Goal: Task Accomplishment & Management: Use online tool/utility

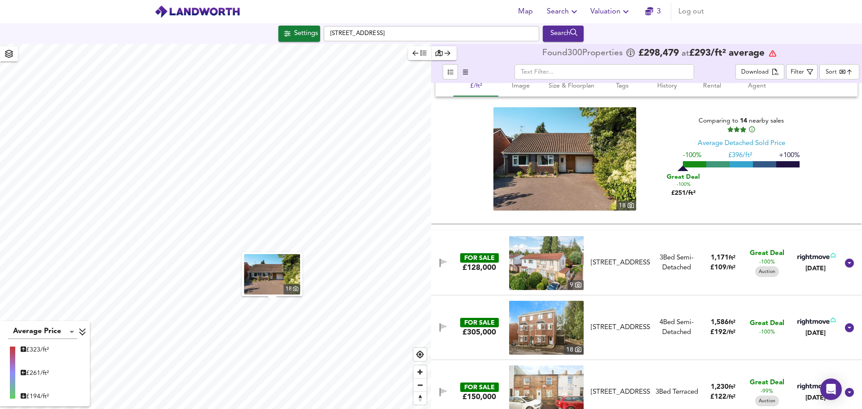
scroll to position [404, 0]
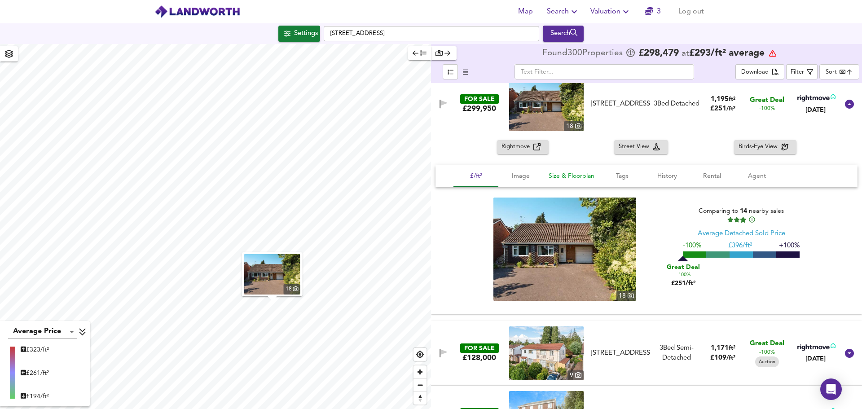
click at [570, 178] on span "Size & Floorplan" at bounding box center [572, 176] width 46 height 11
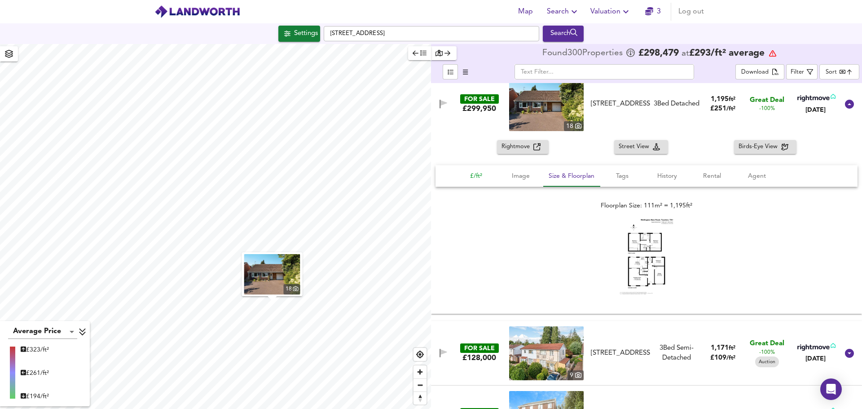
click at [476, 175] on span "£/ft²" at bounding box center [476, 176] width 34 height 11
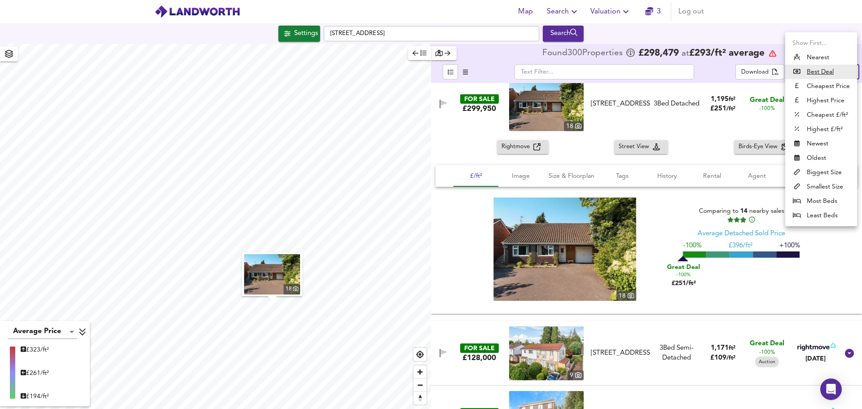
click at [834, 74] on body "Map Search Valuation 3 Log out Settings Rectory Road, TA2 6EL Search 18 Average…" at bounding box center [431, 204] width 862 height 409
click at [820, 171] on li "Biggest Size" at bounding box center [822, 172] width 72 height 14
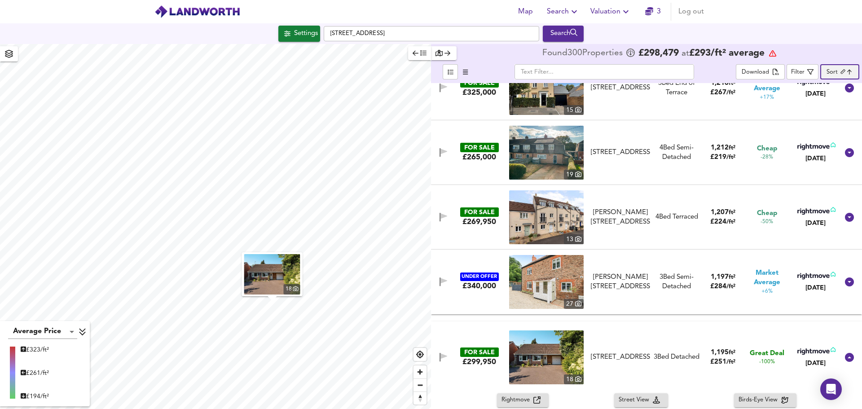
scroll to position [4222, 0]
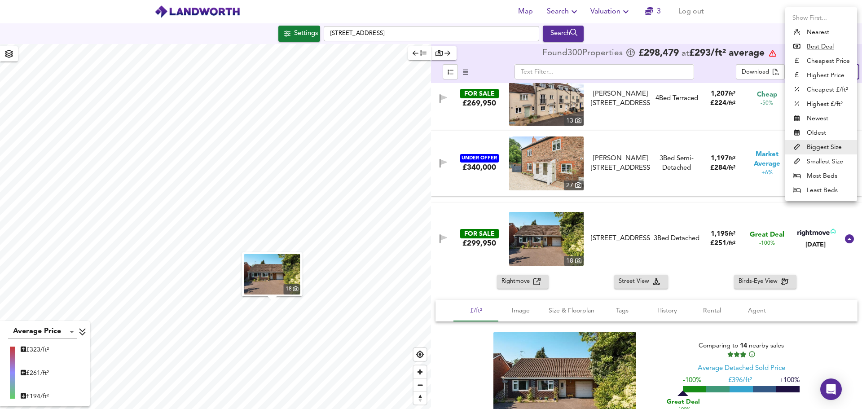
click at [848, 71] on body "Map Search Valuation 3 Log out Settings Rectory Road, TA2 6EL Search 18 Average…" at bounding box center [431, 204] width 862 height 409
click at [824, 48] on u "Best Deal" at bounding box center [820, 46] width 27 height 9
type input "bestdeal"
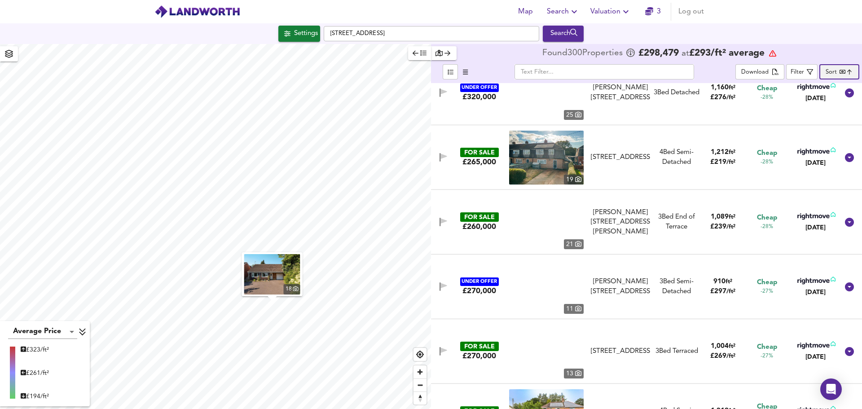
scroll to position [269, 0]
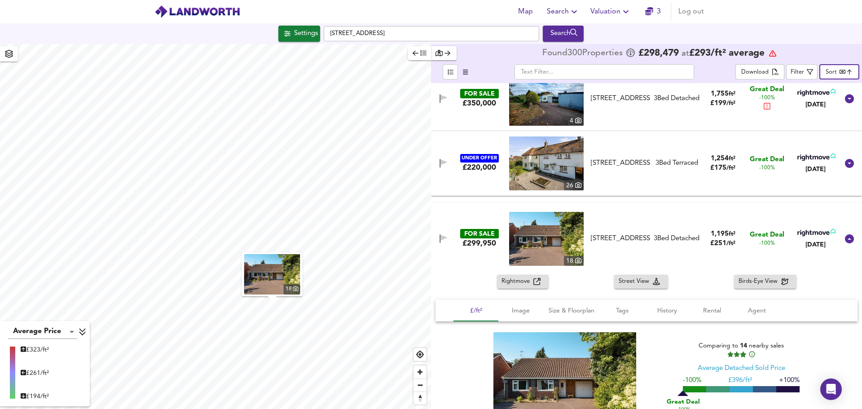
click at [852, 71] on body "Map Search Valuation 3 Log out Settings Rectory Road, TA2 6EL Search 18 Average…" at bounding box center [431, 204] width 862 height 409
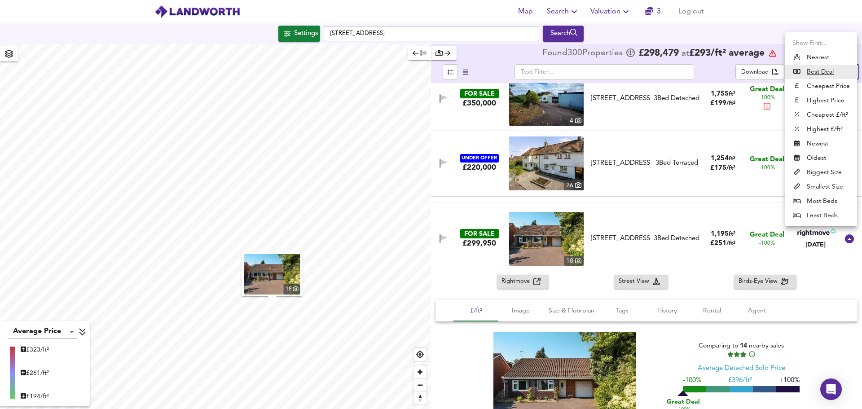
click at [821, 69] on u "Best Deal" at bounding box center [820, 71] width 27 height 9
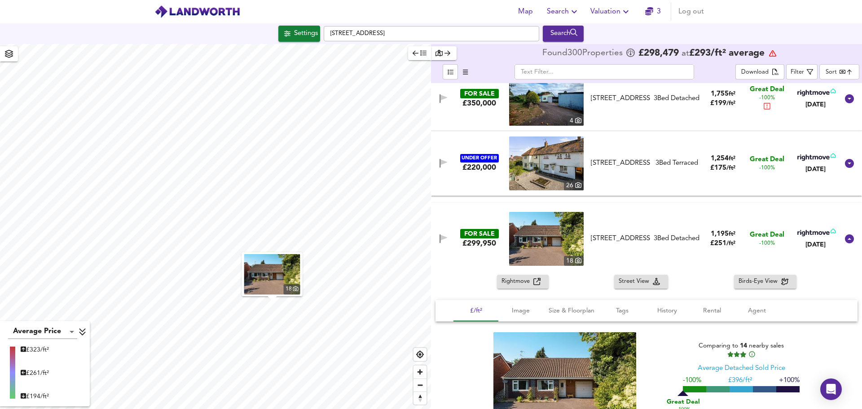
scroll to position [404, 0]
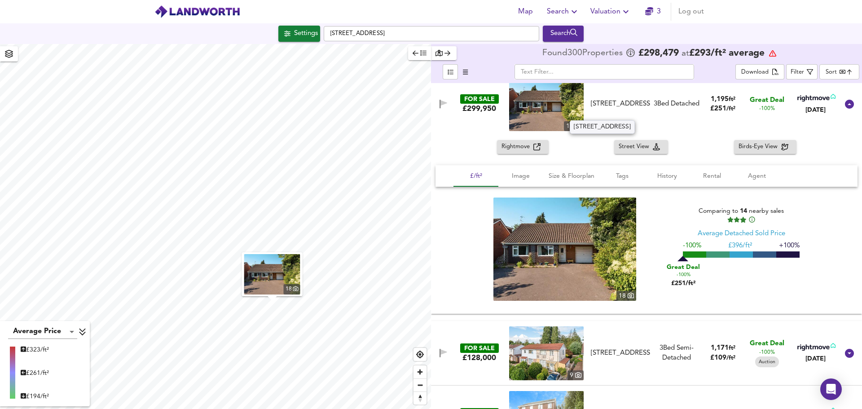
drag, startPoint x: 625, startPoint y: 112, endPoint x: 638, endPoint y: 112, distance: 13.0
click at [638, 109] on div "[STREET_ADDRESS]" at bounding box center [620, 103] width 59 height 9
click at [632, 109] on div "[STREET_ADDRESS]" at bounding box center [620, 103] width 59 height 9
drag, startPoint x: 623, startPoint y: 115, endPoint x: 647, endPoint y: 115, distance: 23.4
click at [647, 109] on div "[STREET_ADDRESS]" at bounding box center [620, 103] width 59 height 9
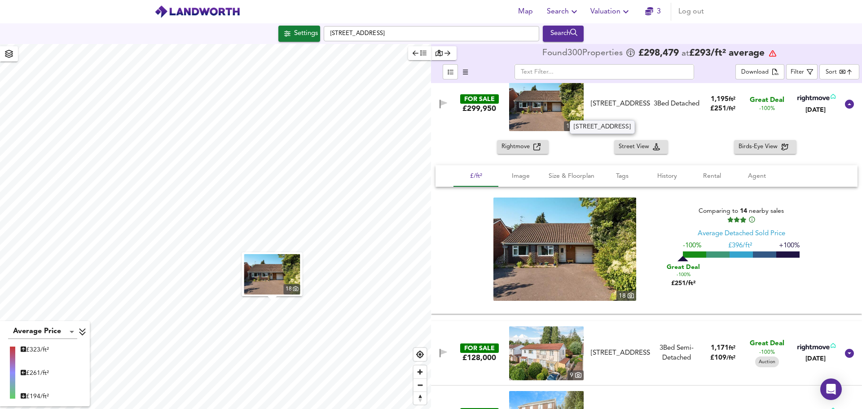
copy div "TA1 5NF"
click at [619, 11] on span "Valuation" at bounding box center [611, 11] width 41 height 13
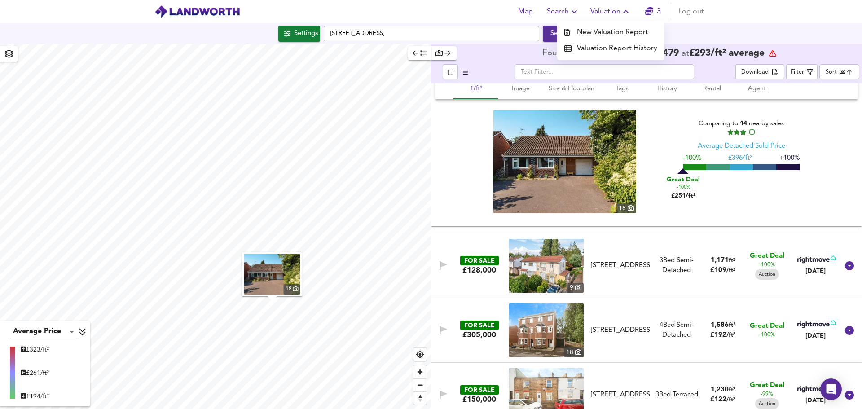
scroll to position [494, 0]
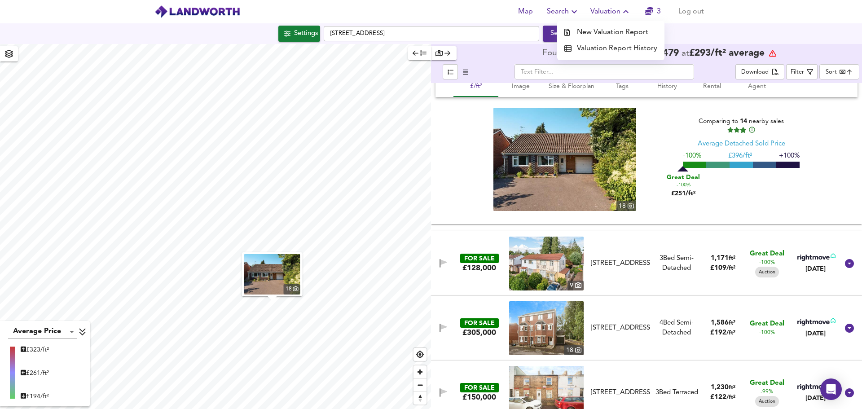
click at [671, 266] on div "3 Bed Semi-Detached" at bounding box center [677, 263] width 46 height 19
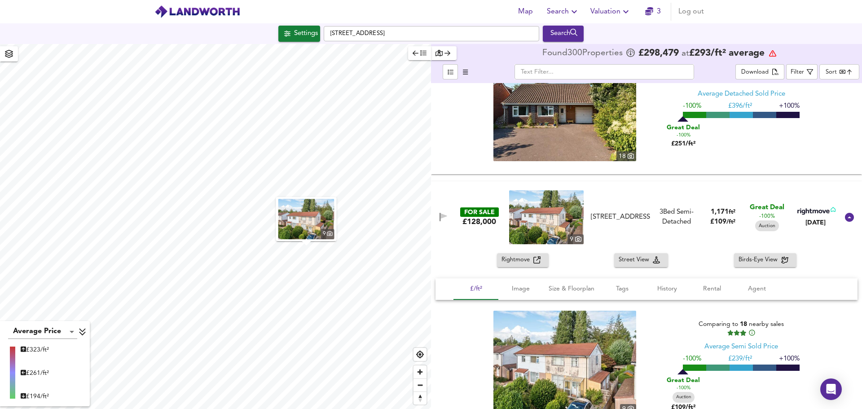
scroll to position [584, 0]
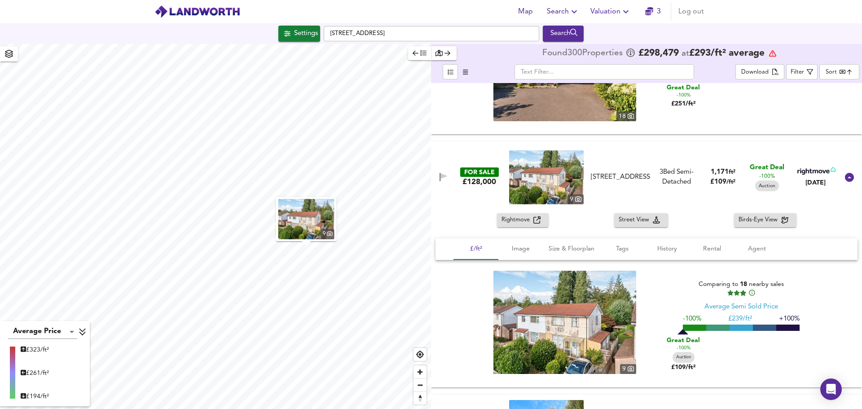
click at [684, 222] on div "Rightmove Street View Birds-Eye View" at bounding box center [646, 220] width 431 height 14
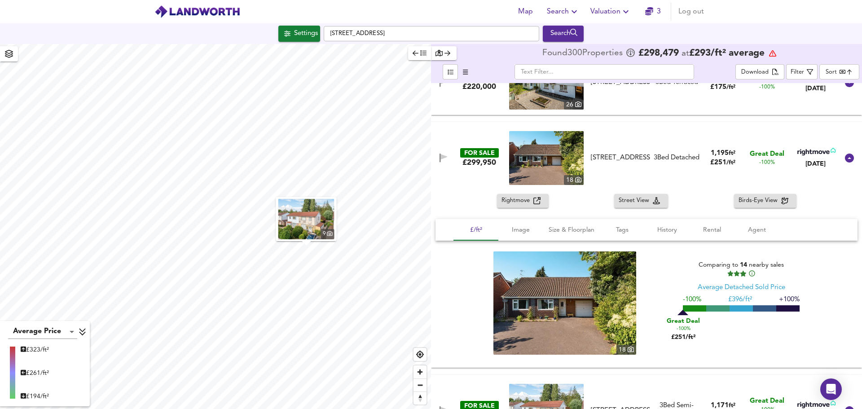
scroll to position [314, 0]
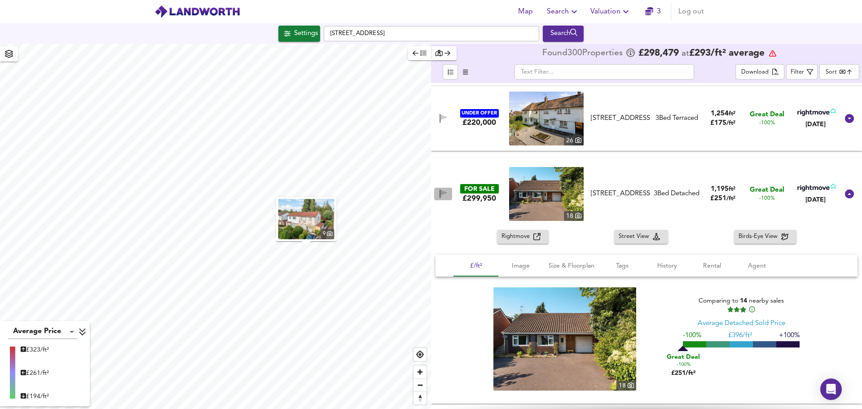
click at [441, 194] on icon "button" at bounding box center [444, 192] width 6 height 5
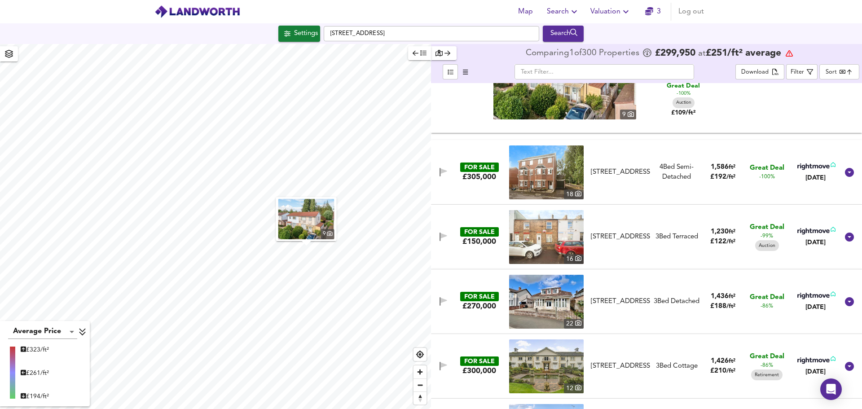
scroll to position [853, 0]
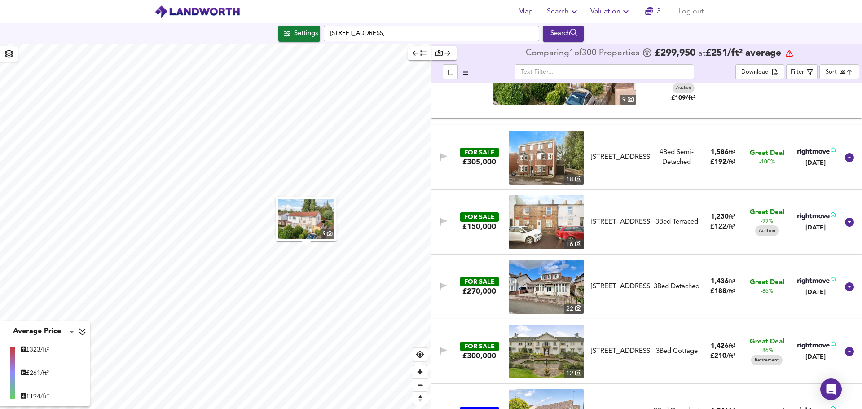
click at [695, 282] on div "3 Bed Detached" at bounding box center [677, 286] width 46 height 9
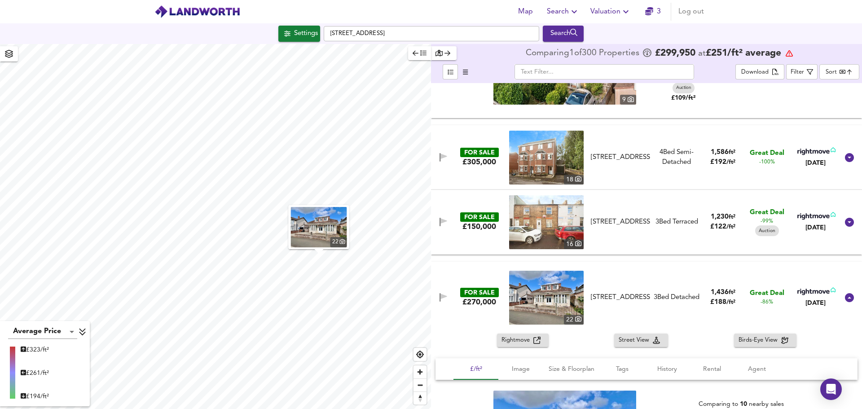
click at [637, 340] on span "Street View" at bounding box center [636, 341] width 34 height 10
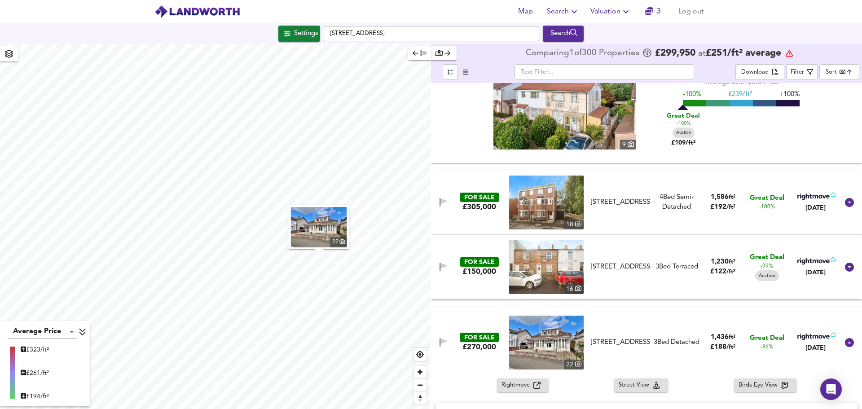
scroll to position [898, 0]
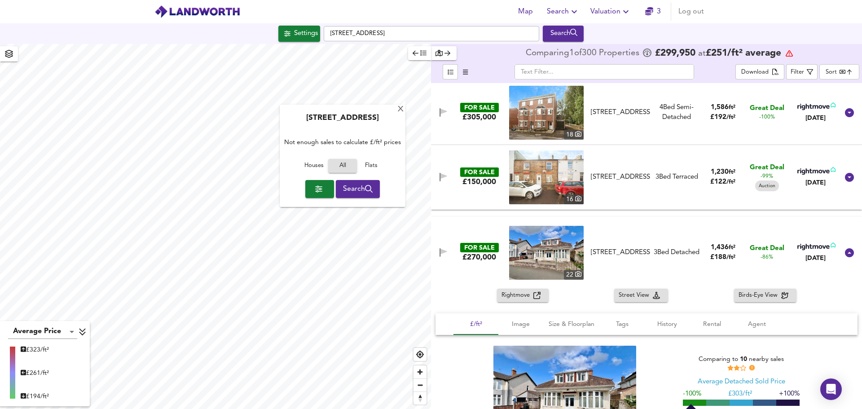
click at [538, 296] on icon "button" at bounding box center [537, 295] width 7 height 7
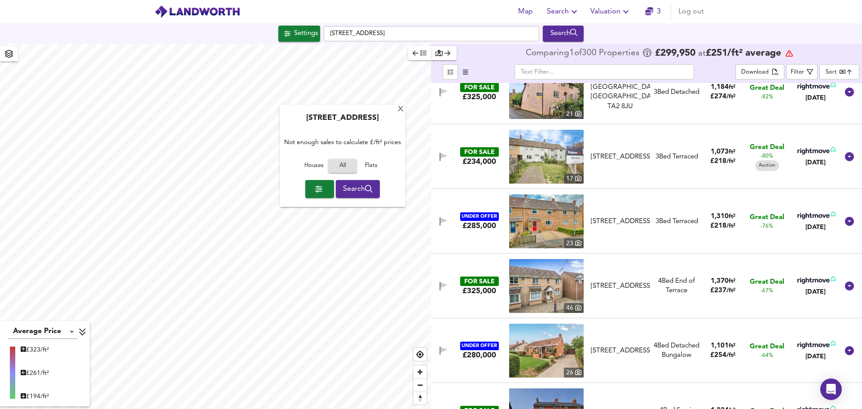
scroll to position [1482, 0]
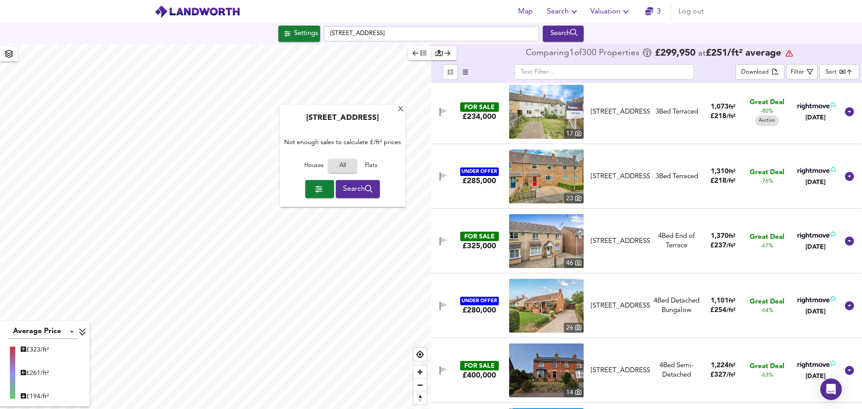
click at [662, 240] on div "4 Bed End of Terrace" at bounding box center [677, 241] width 46 height 19
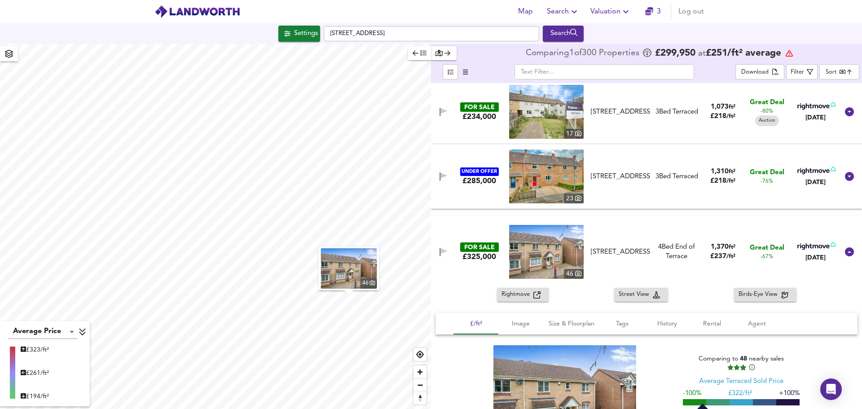
scroll to position [1572, 0]
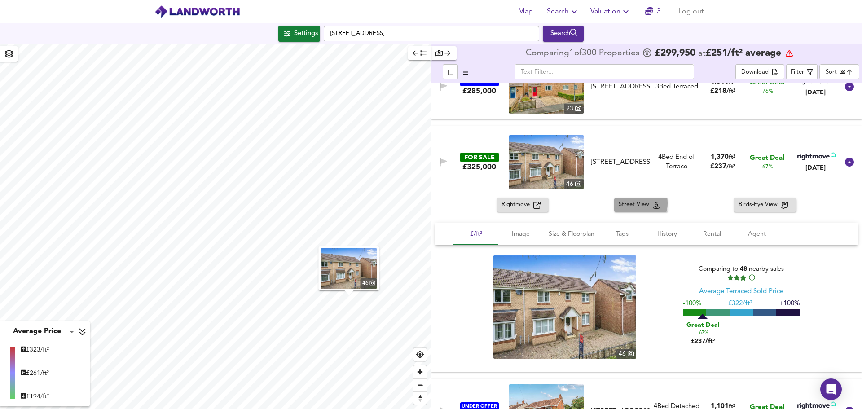
click at [636, 203] on span "Street View" at bounding box center [636, 205] width 34 height 10
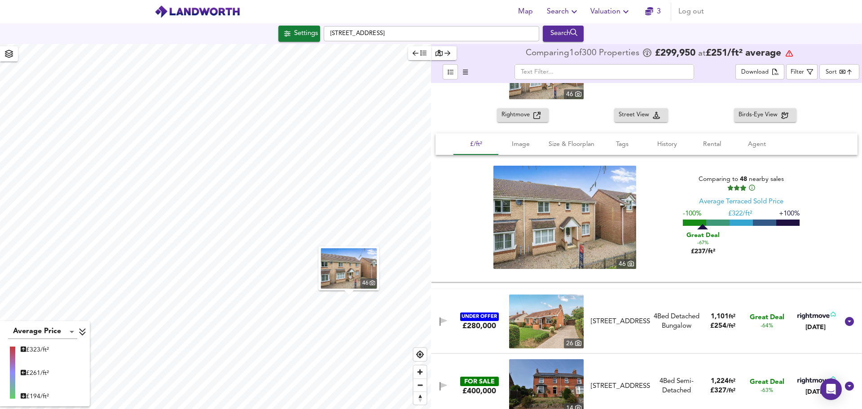
scroll to position [1617, 0]
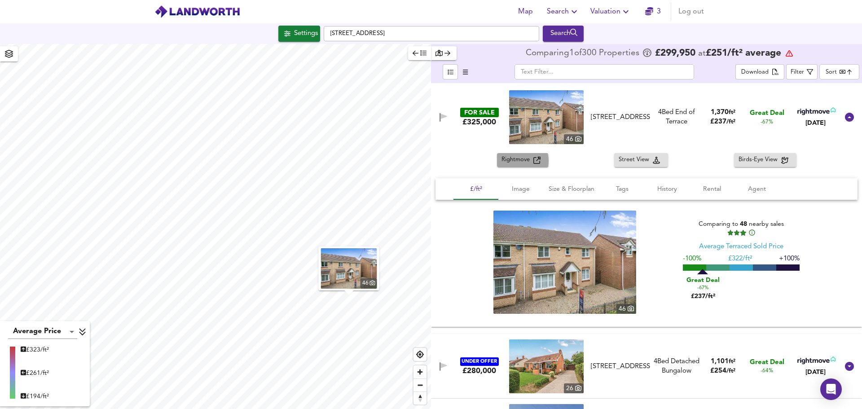
drag, startPoint x: 532, startPoint y: 160, endPoint x: 519, endPoint y: 161, distance: 13.5
click at [519, 161] on span "Rightmove" at bounding box center [518, 160] width 32 height 10
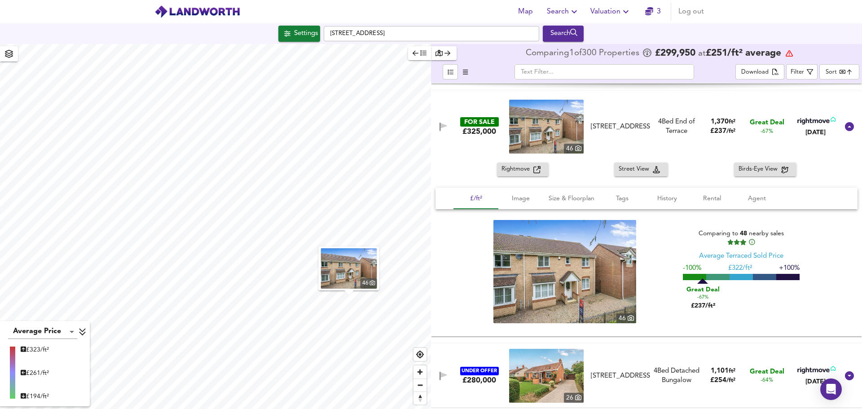
scroll to position [1527, 0]
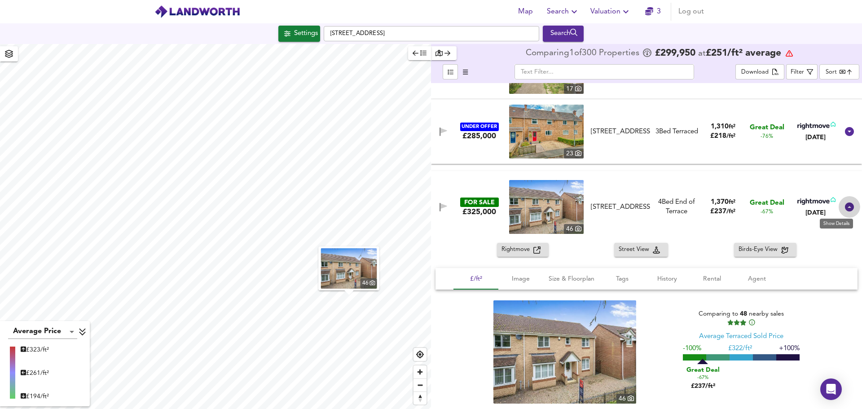
click at [846, 205] on icon at bounding box center [849, 207] width 9 height 9
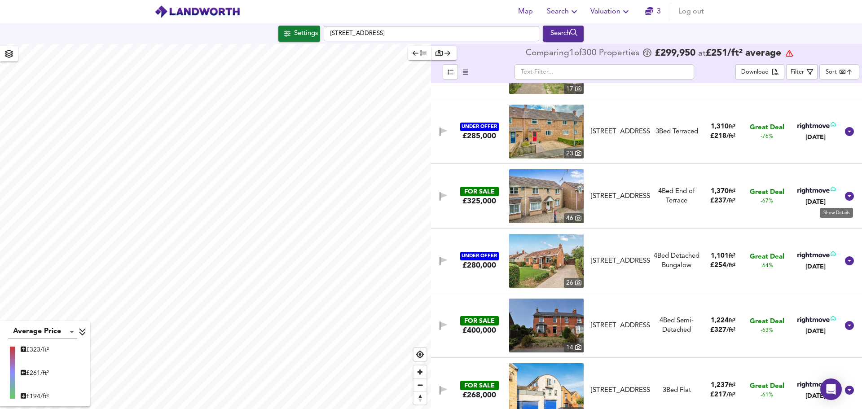
click at [845, 194] on icon at bounding box center [849, 196] width 9 height 9
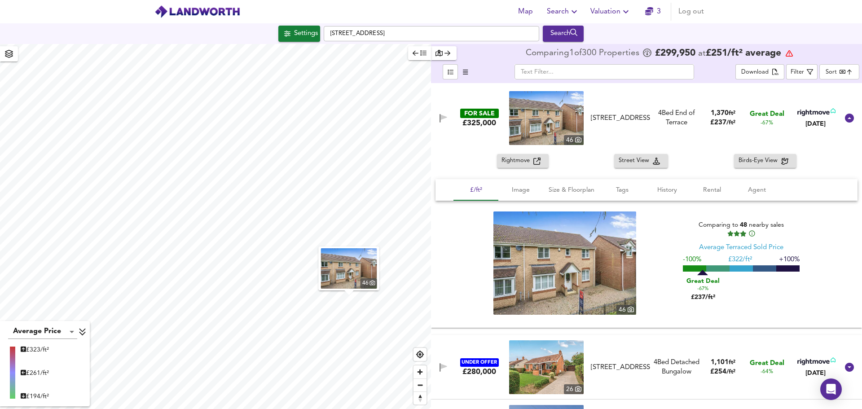
scroll to position [1617, 0]
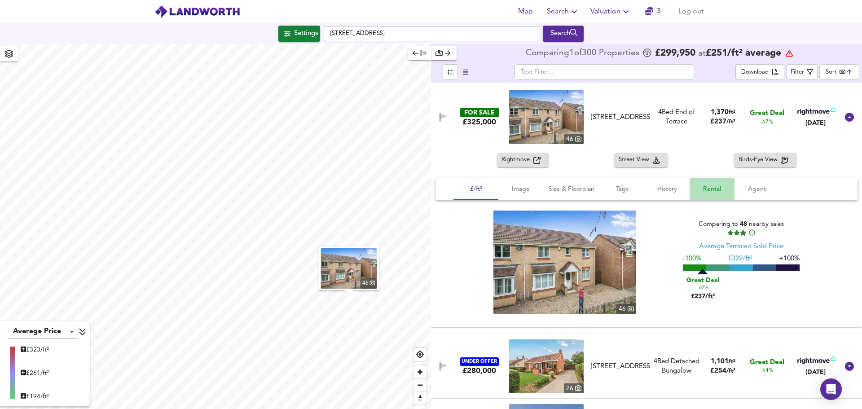
click at [712, 190] on span "Rental" at bounding box center [712, 189] width 34 height 11
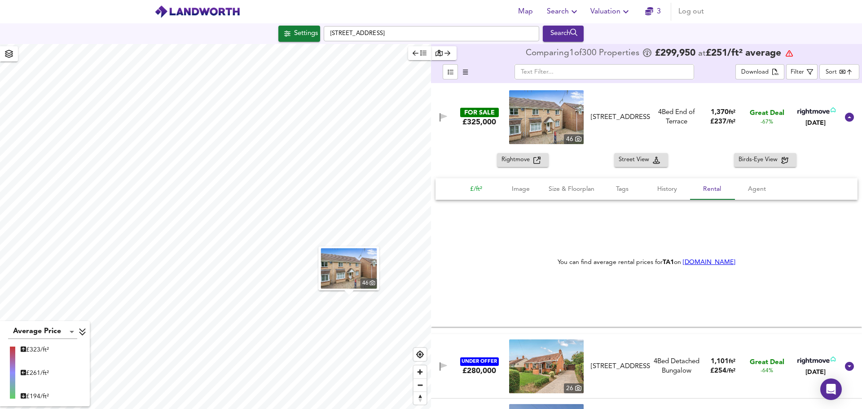
click at [478, 188] on span "£/ft²" at bounding box center [476, 189] width 34 height 11
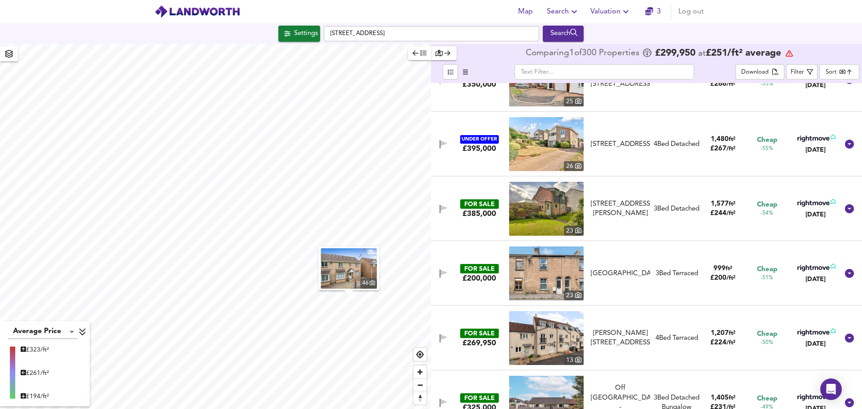
scroll to position [2335, 0]
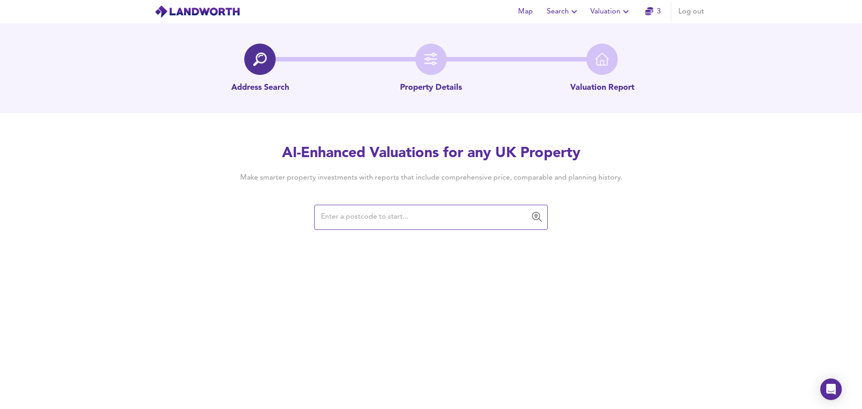
click at [360, 219] on input "text" at bounding box center [424, 217] width 212 height 17
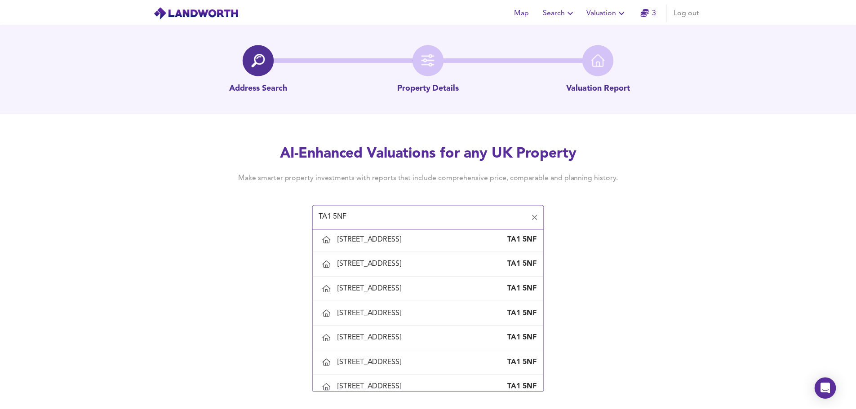
scroll to position [359, 0]
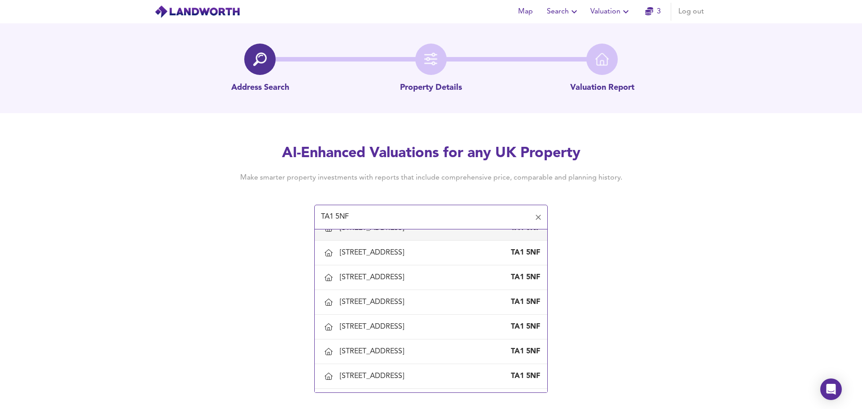
click at [402, 233] on div "20 Wellington New Road, Taunton, Somerset" at bounding box center [374, 228] width 68 height 10
type input "20 Wellington New Road, Taunton, Somerset"
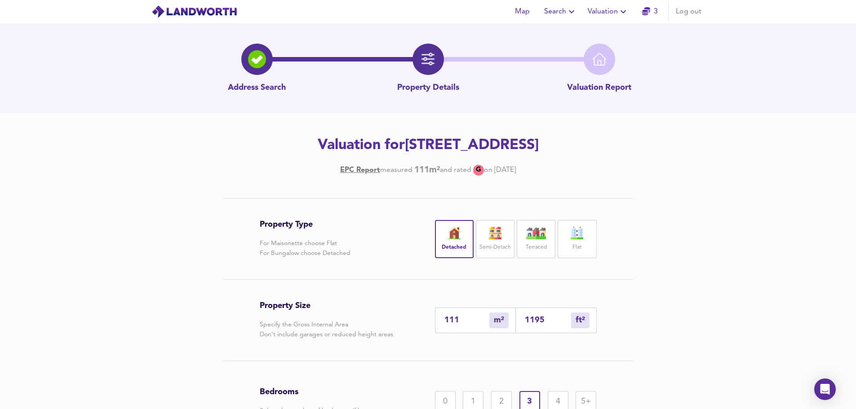
click at [450, 239] on div "Detached" at bounding box center [454, 239] width 39 height 38
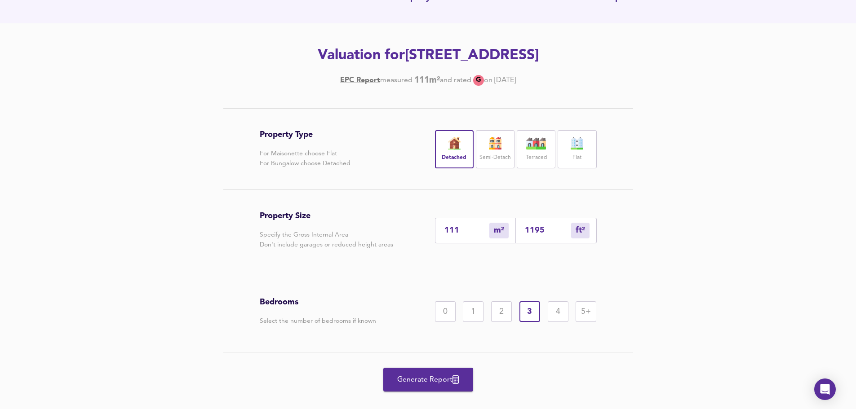
scroll to position [106, 0]
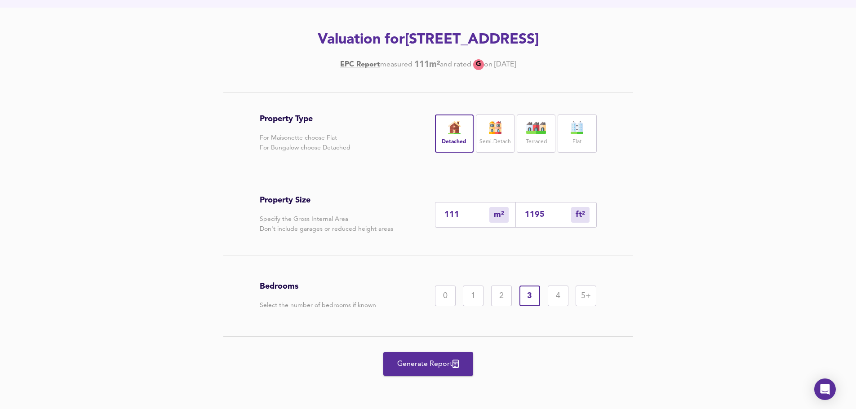
click at [583, 296] on div "5+" at bounding box center [585, 296] width 21 height 21
click at [438, 362] on span "Generate Report" at bounding box center [428, 364] width 72 height 13
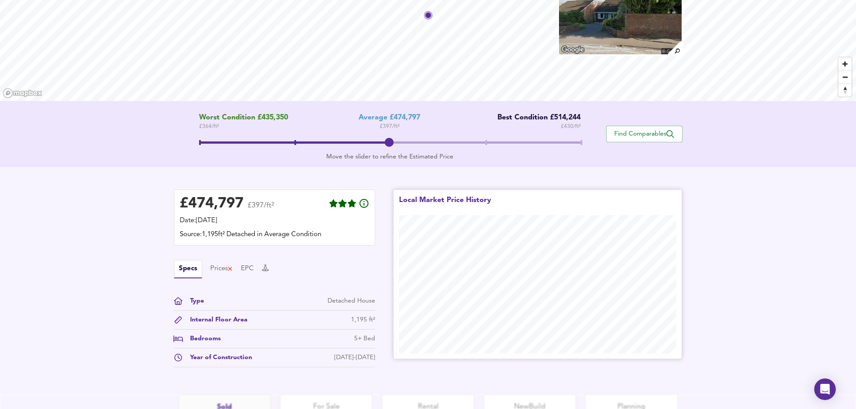
scroll to position [167, 0]
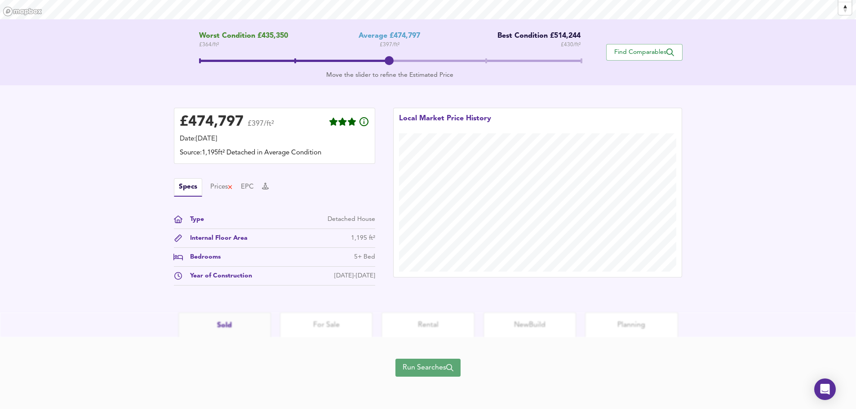
click at [432, 362] on span "Run Searches" at bounding box center [427, 368] width 51 height 13
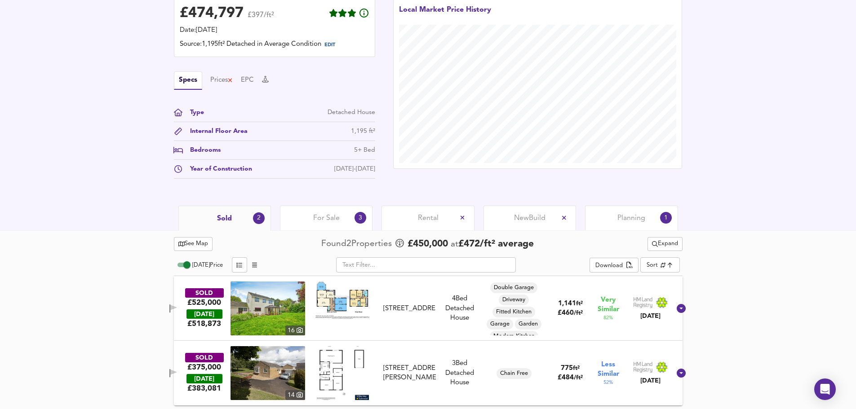
scroll to position [239, 0]
click at [281, 302] on img at bounding box center [267, 308] width 75 height 54
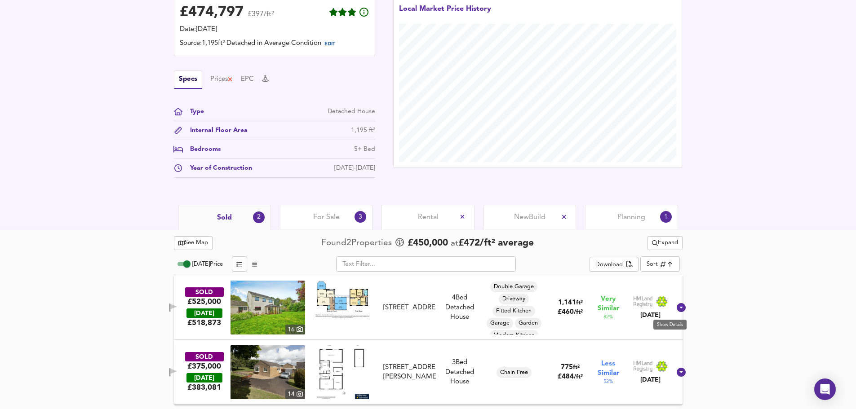
click at [676, 308] on icon at bounding box center [680, 307] width 9 height 9
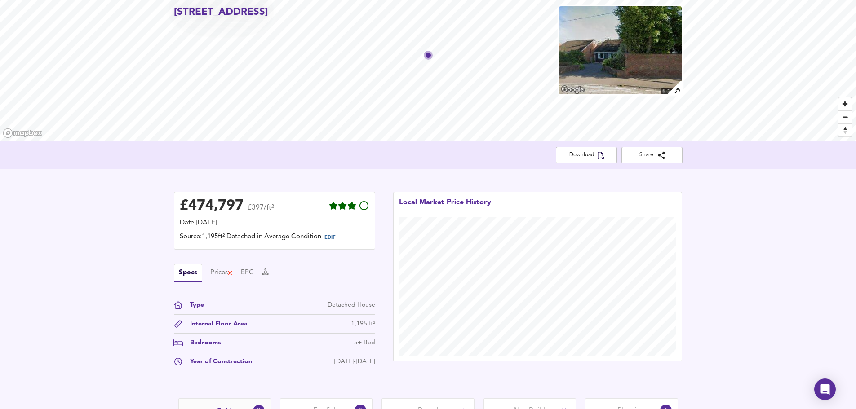
scroll to position [0, 0]
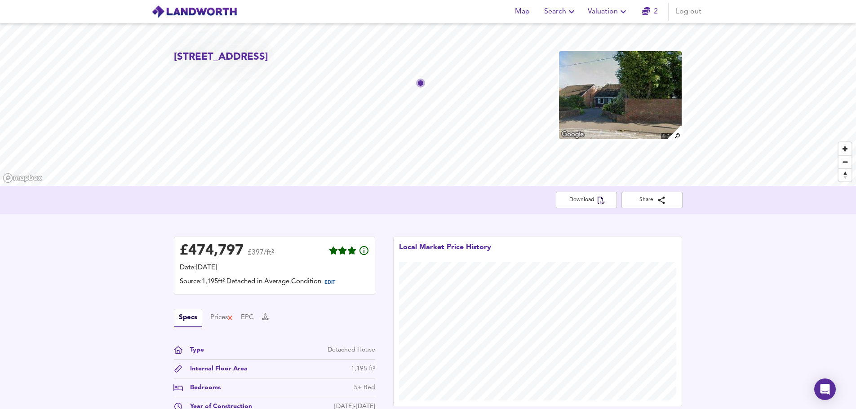
drag, startPoint x: 225, startPoint y: 66, endPoint x: 265, endPoint y: 66, distance: 40.0
click at [265, 64] on h2 "20 Wellington New Road, Taunton, Somerset, TA1 5NF" at bounding box center [221, 57] width 94 height 14
copy h2 "TA1 5NF"
